Goal: Task Accomplishment & Management: Manage account settings

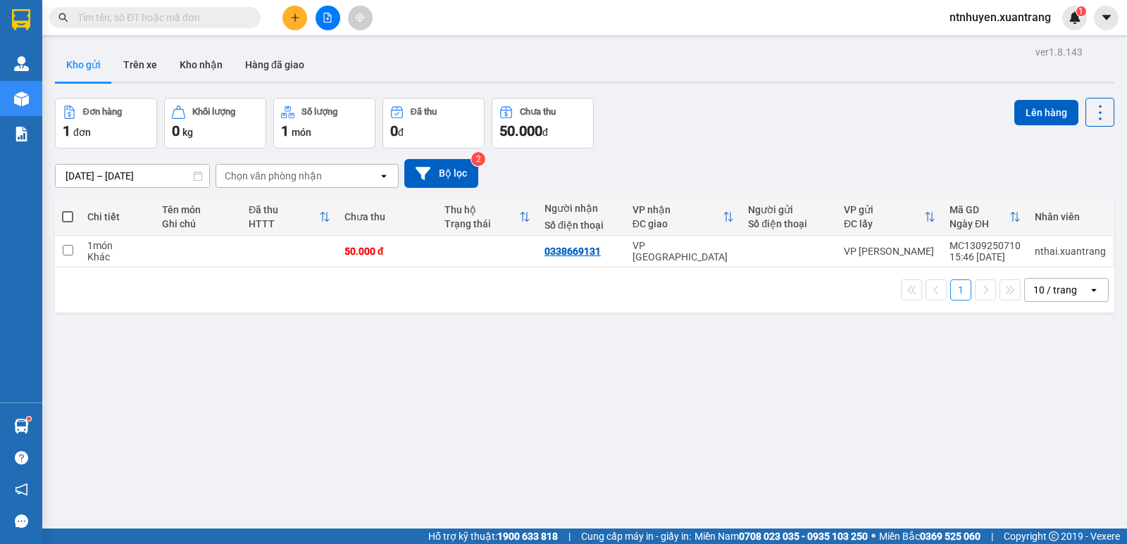
click at [209, 18] on input "text" at bounding box center [160, 17] width 166 height 15
click at [163, 11] on input "text" at bounding box center [160, 17] width 166 height 15
paste input "0988141289"
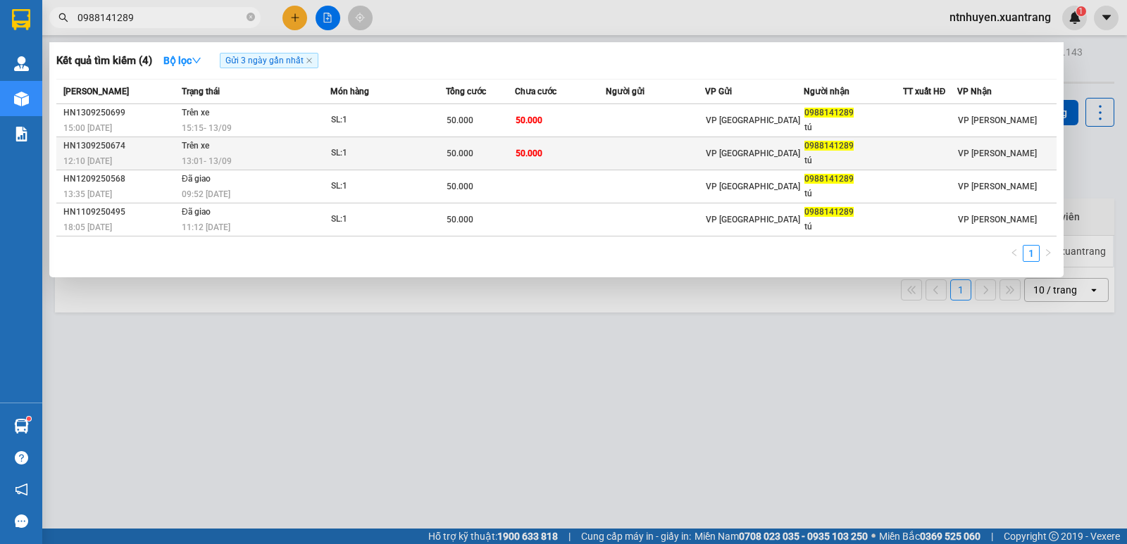
type input "0988141289"
click at [257, 147] on td "Trên xe 13:01 [DATE]" at bounding box center [254, 153] width 152 height 33
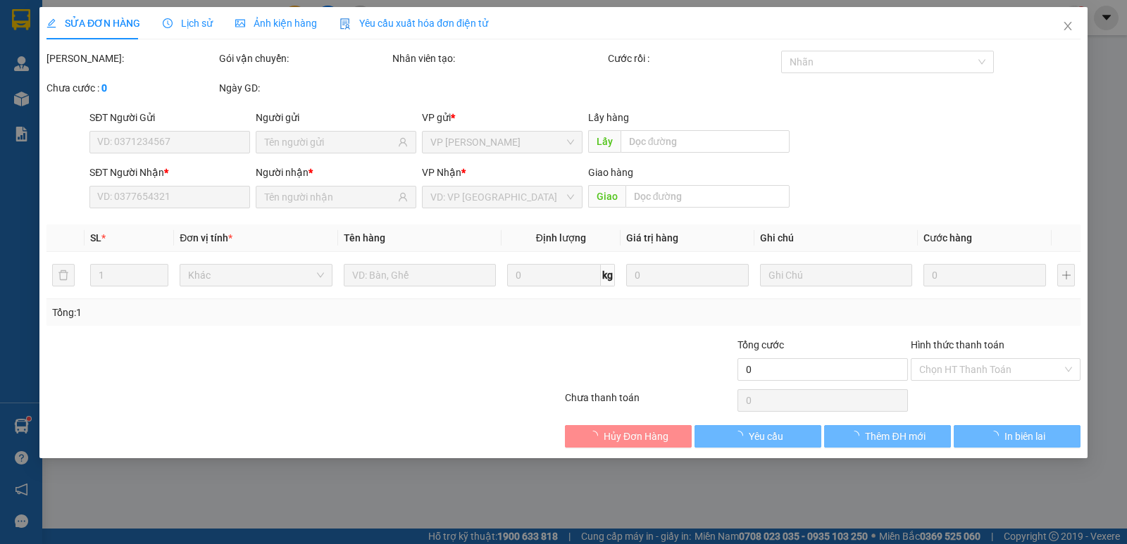
type input "0988141289"
type input "tú"
type input "50.000"
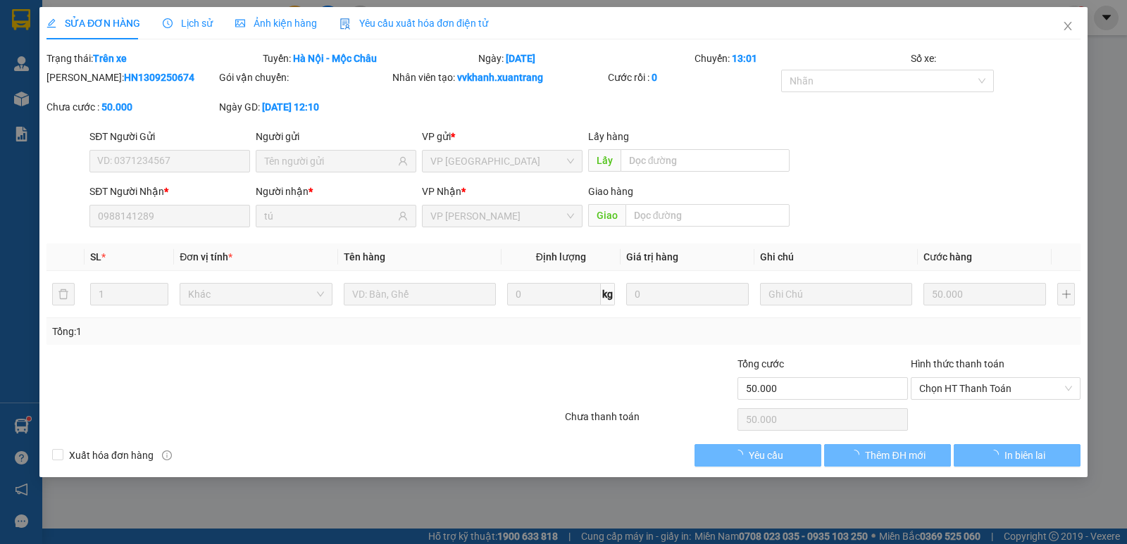
click at [294, 23] on span "Ảnh kiện hàng" at bounding box center [276, 23] width 82 height 11
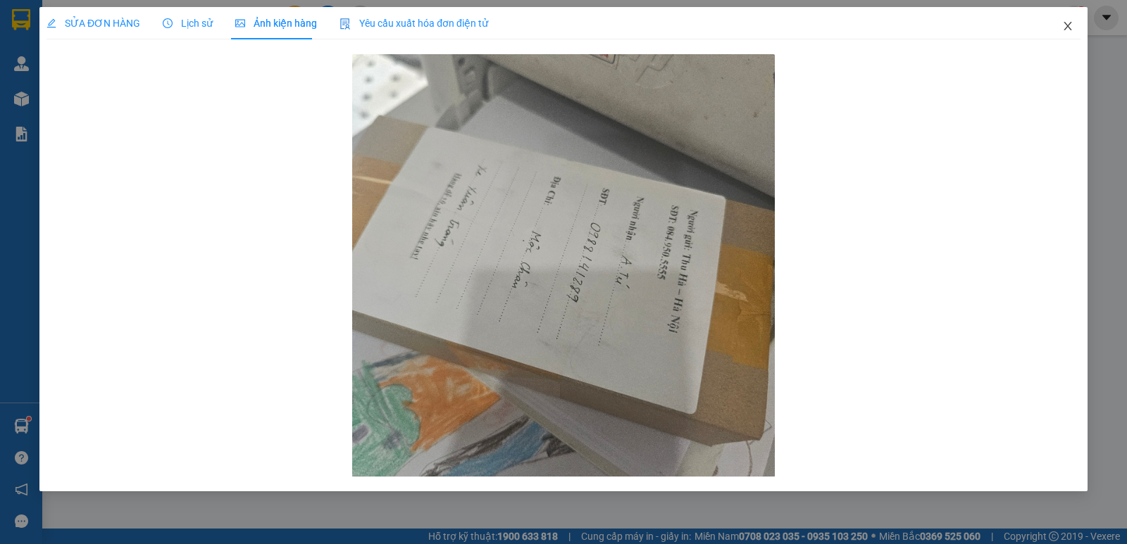
click at [1064, 26] on icon "close" at bounding box center [1067, 25] width 11 height 11
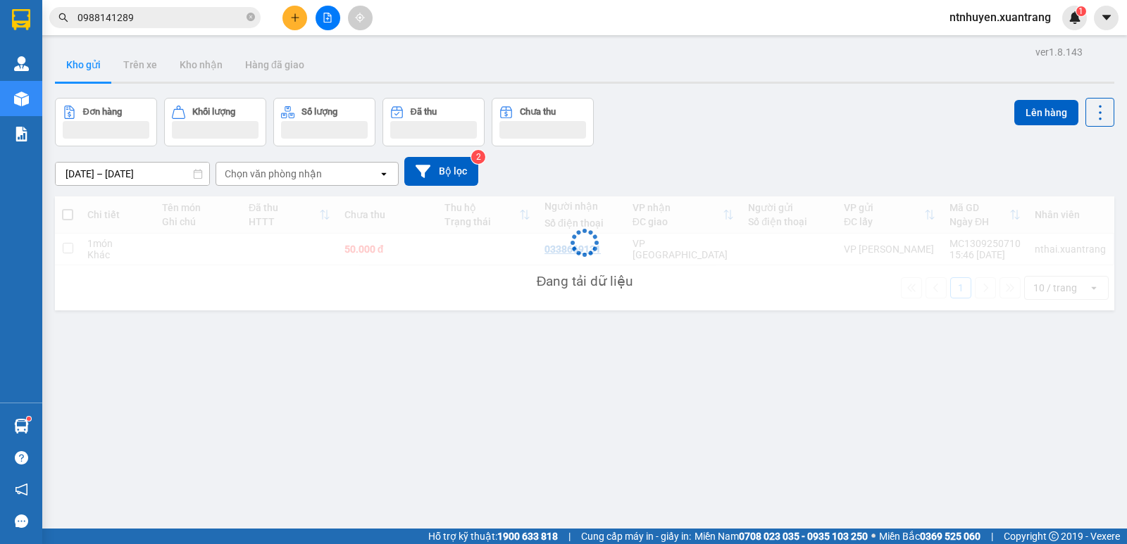
click at [169, 15] on input "0988141289" at bounding box center [160, 17] width 166 height 15
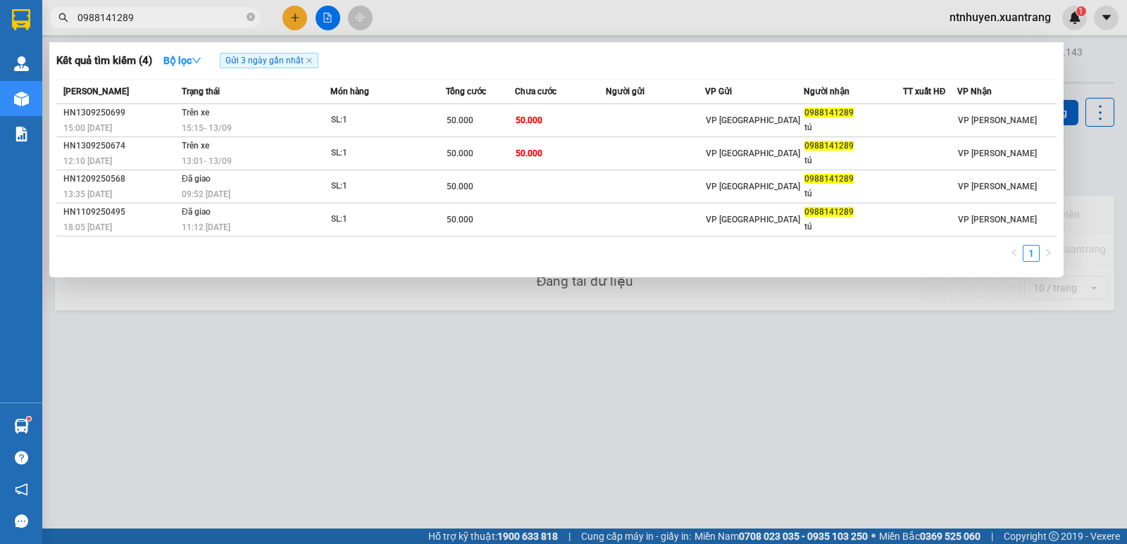
click at [169, 15] on input "0988141289" at bounding box center [160, 17] width 166 height 15
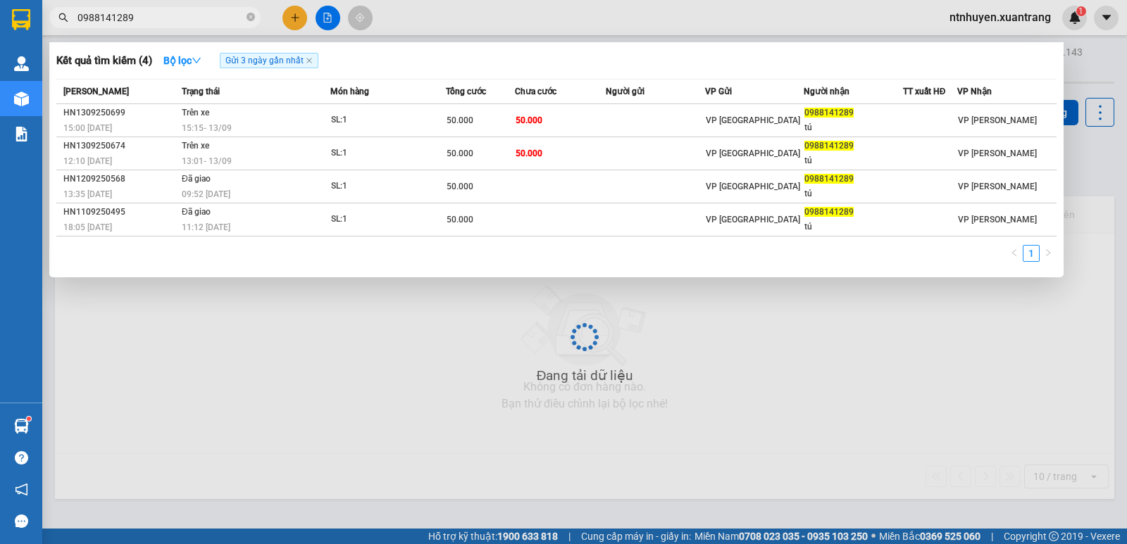
paste input "73980120"
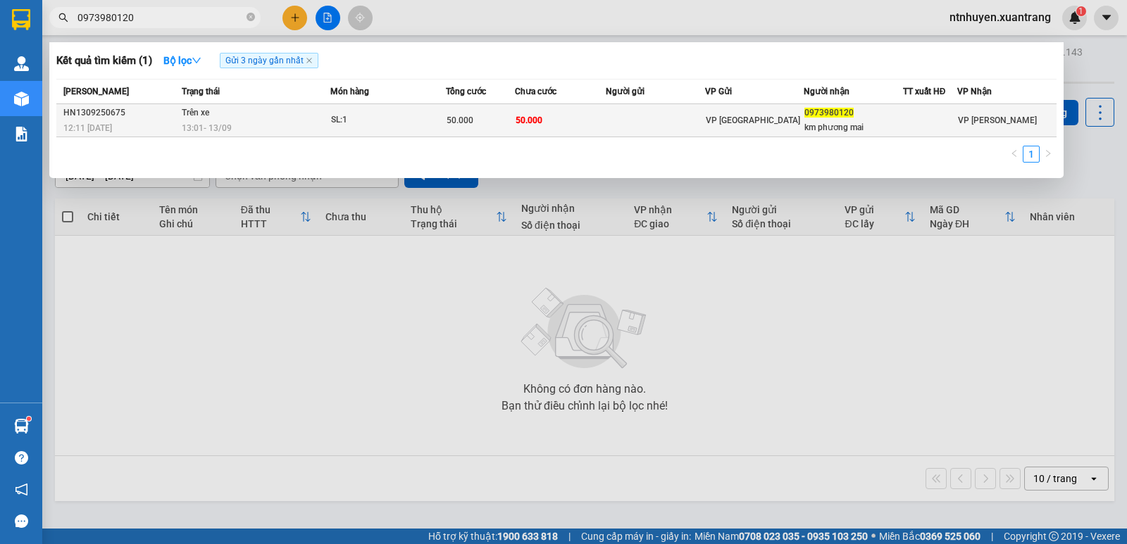
type input "0973980120"
click at [261, 123] on div "13:01 [DATE]" at bounding box center [256, 127] width 148 height 15
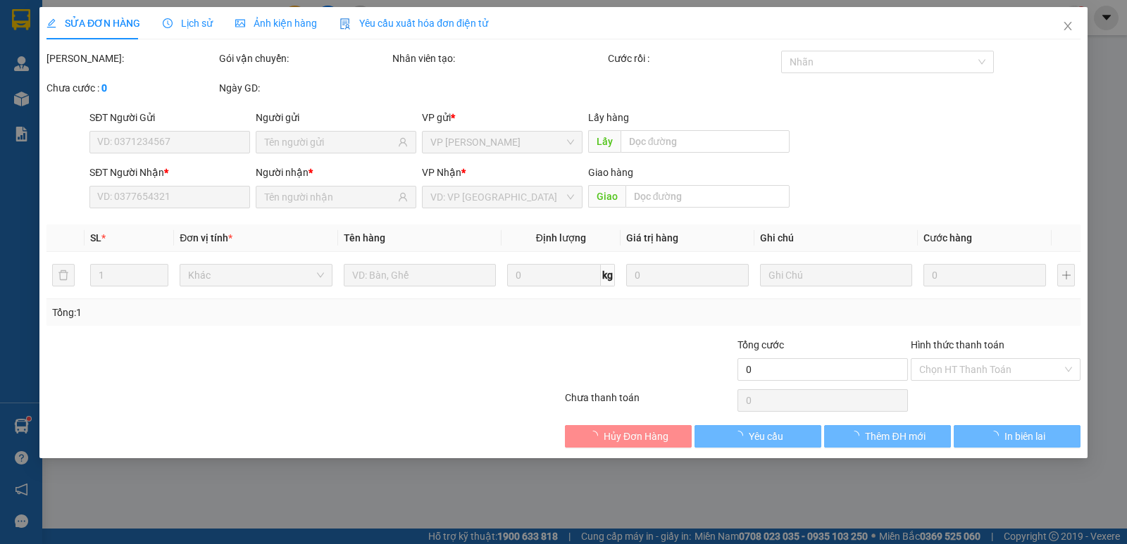
type input "0973980120"
type input "km phương mai"
type input "50.000"
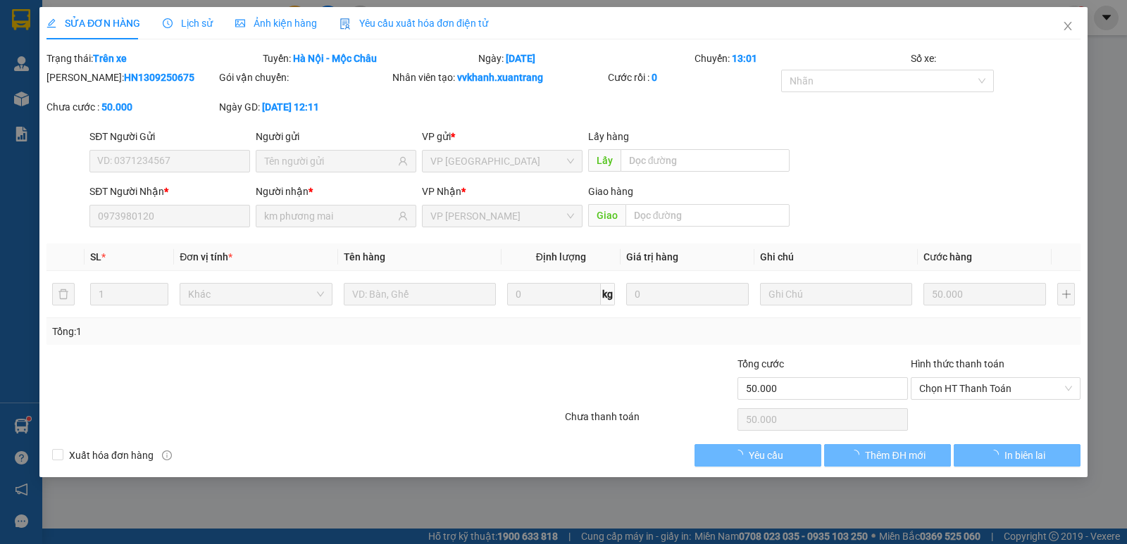
click at [294, 24] on span "Ảnh kiện hàng" at bounding box center [276, 23] width 82 height 11
